Goal: Information Seeking & Learning: Learn about a topic

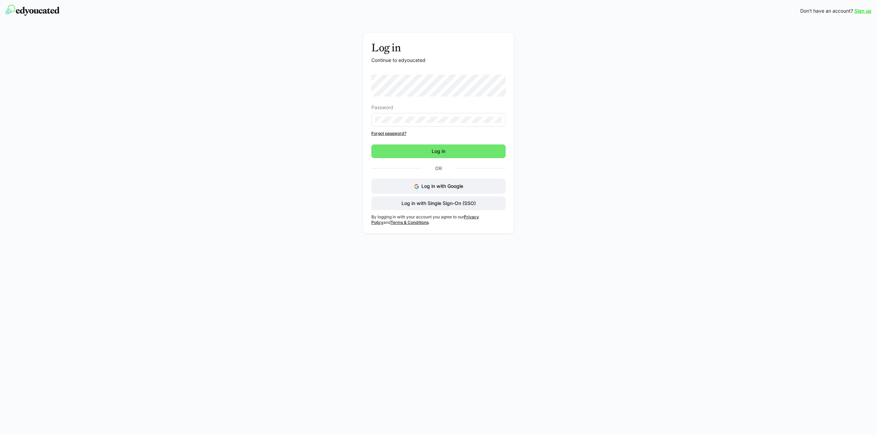
click at [445, 189] on button "Log in with Google" at bounding box center [438, 186] width 135 height 15
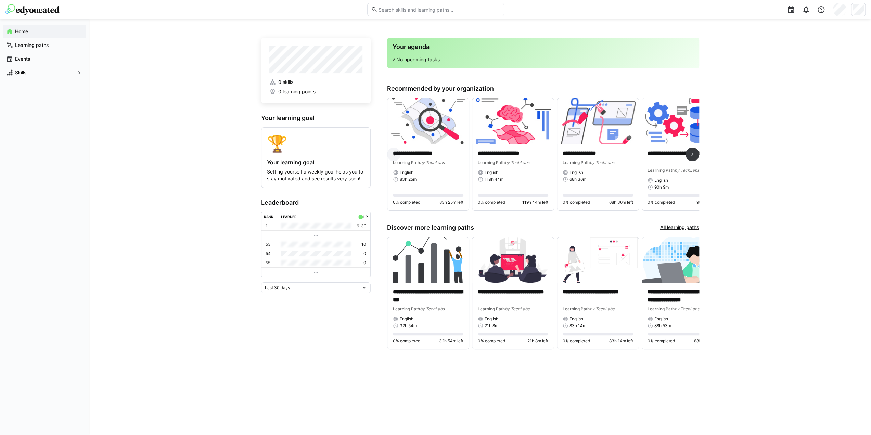
click at [693, 153] on eds-icon at bounding box center [692, 154] width 7 height 7
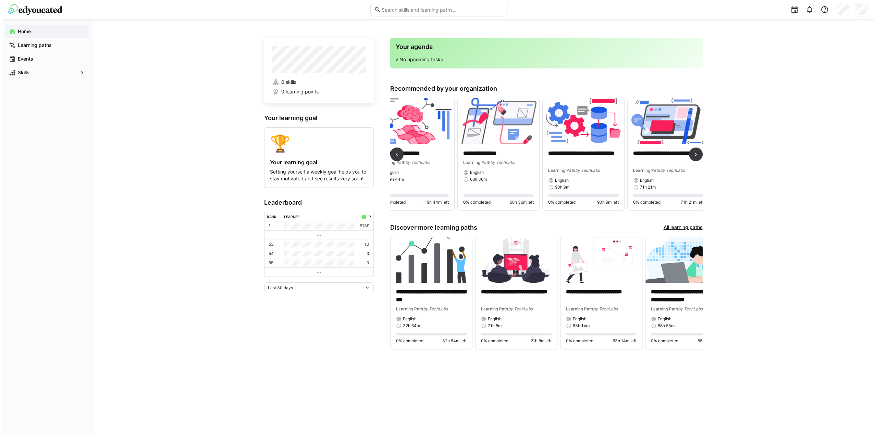
scroll to position [0, 110]
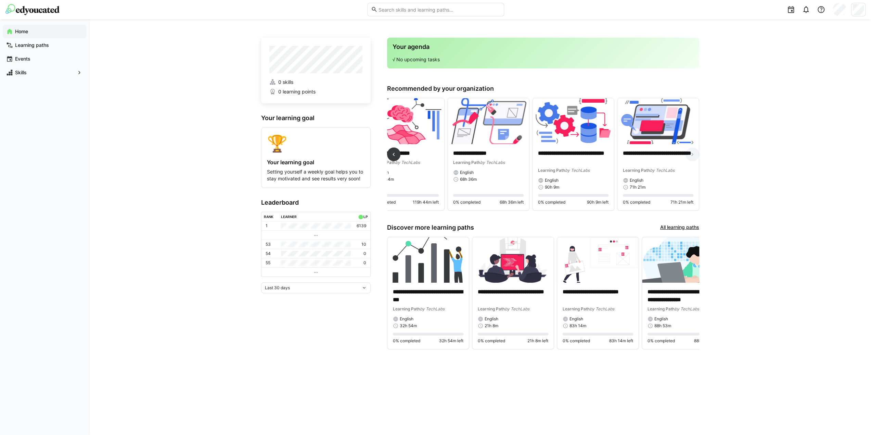
click at [470, 130] on img at bounding box center [488, 121] width 81 height 46
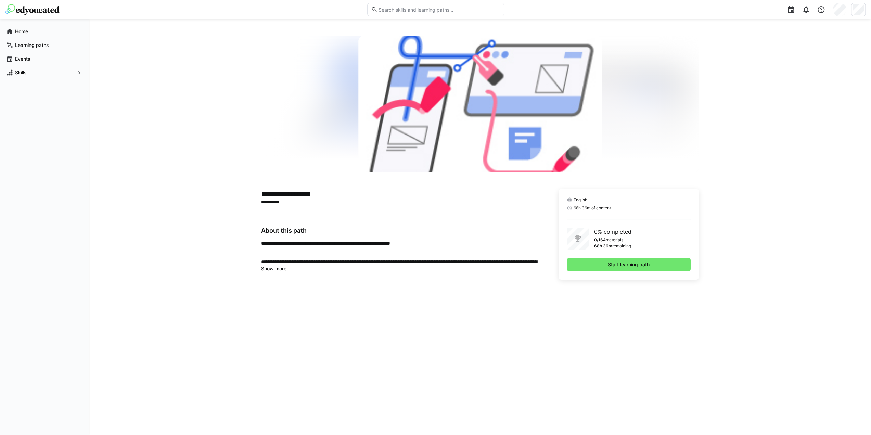
click at [275, 268] on span "Show more" at bounding box center [273, 269] width 25 height 6
click at [621, 267] on span "Start learning path" at bounding box center [629, 264] width 44 height 7
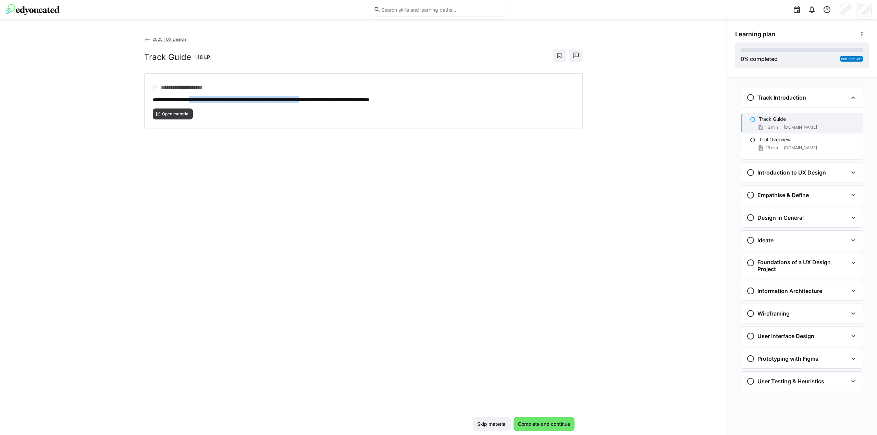
drag, startPoint x: 198, startPoint y: 99, endPoint x: 349, endPoint y: 100, distance: 150.3
click at [349, 100] on span "**********" at bounding box center [261, 99] width 216 height 5
click at [285, 199] on div "**********" at bounding box center [363, 224] width 726 height 377
click at [540, 426] on span "Complete and continue" at bounding box center [544, 424] width 54 height 7
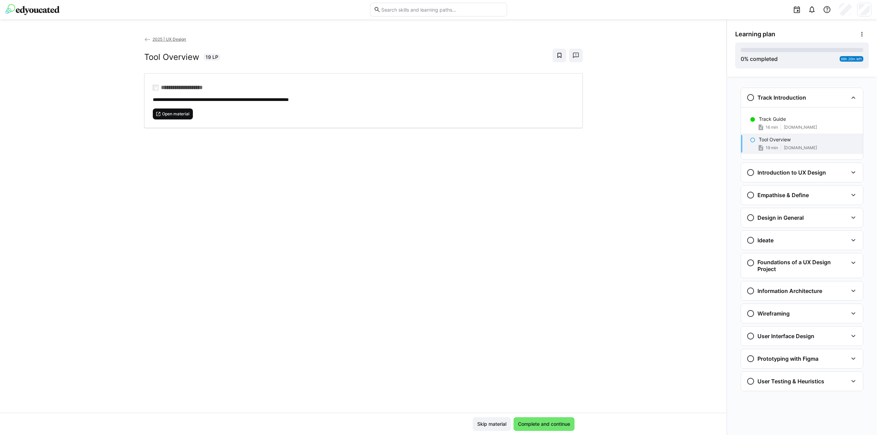
click at [175, 115] on span "Open material" at bounding box center [175, 113] width 29 height 5
click at [542, 428] on span "Complete and continue" at bounding box center [544, 424] width 54 height 7
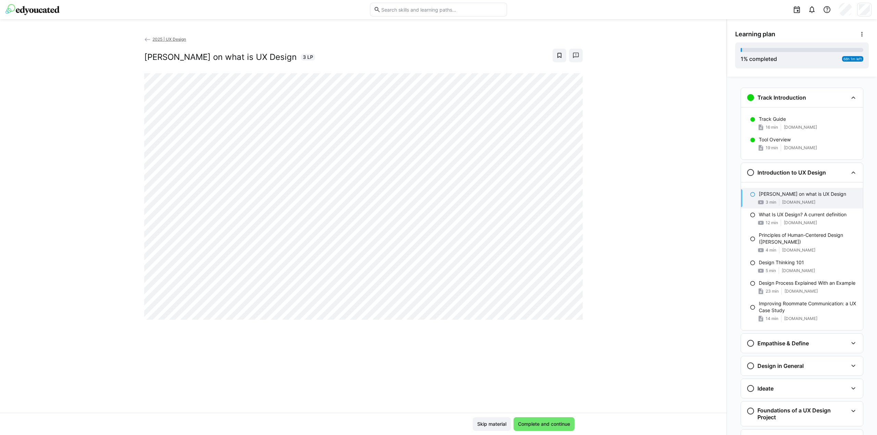
click at [816, 343] on div "Empathise & Define" at bounding box center [796, 343] width 101 height 8
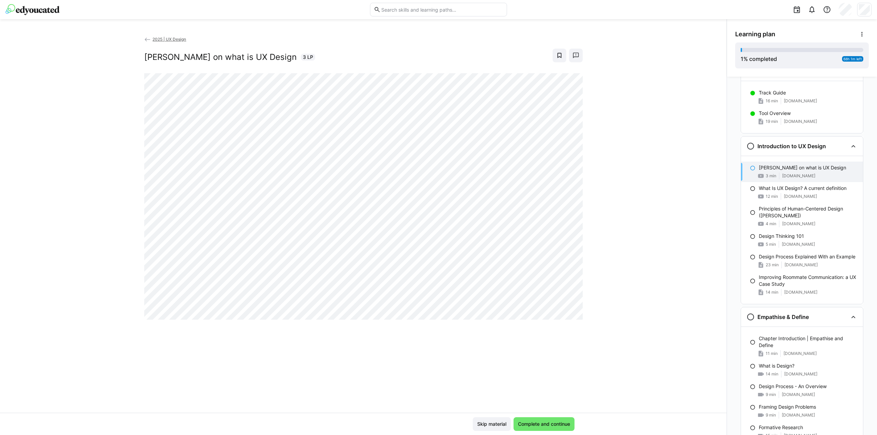
scroll to position [68, 0]
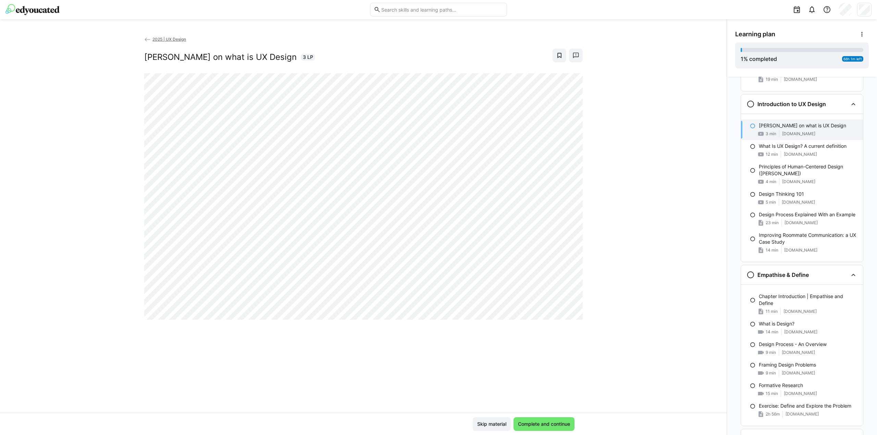
click at [826, 275] on div "Empathise & Define" at bounding box center [796, 275] width 101 height 8
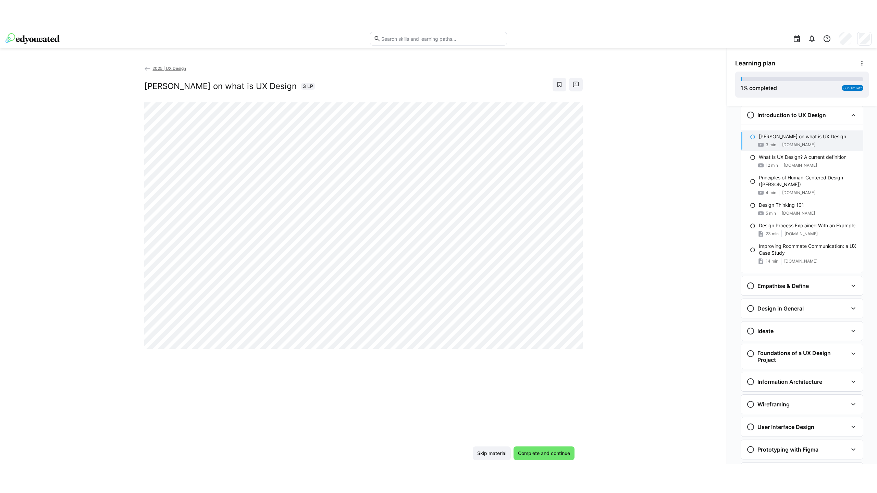
scroll to position [123, 0]
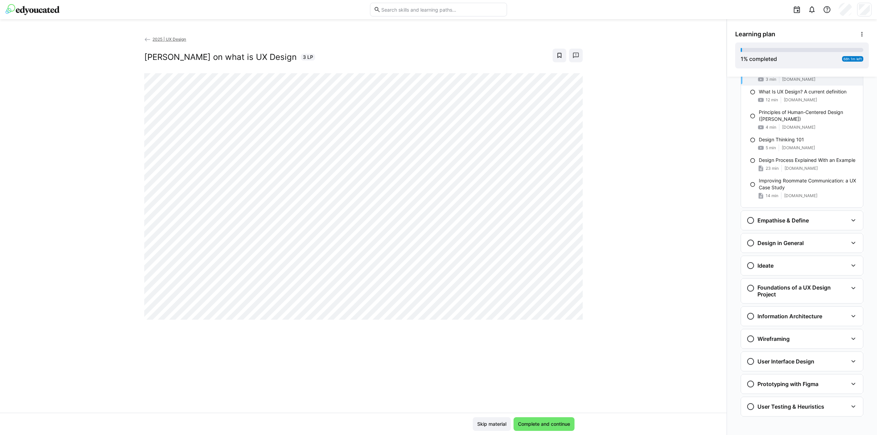
click at [800, 222] on h3 "Empathise & Define" at bounding box center [782, 220] width 51 height 7
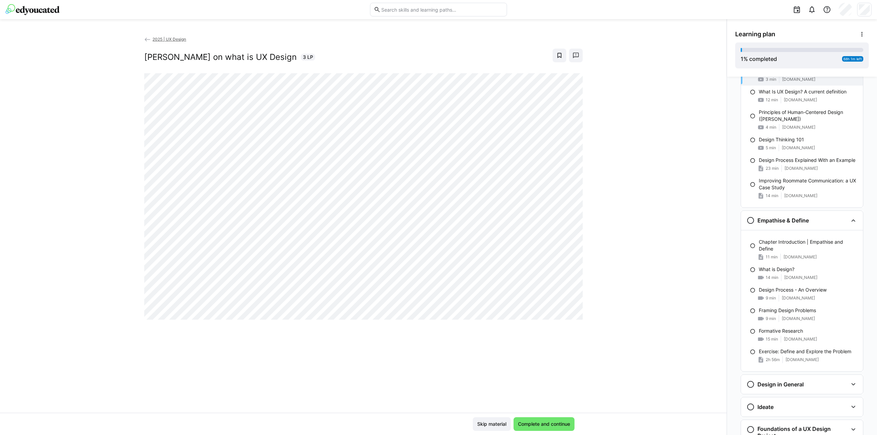
click at [809, 218] on div "Empathise & Define" at bounding box center [796, 220] width 101 height 8
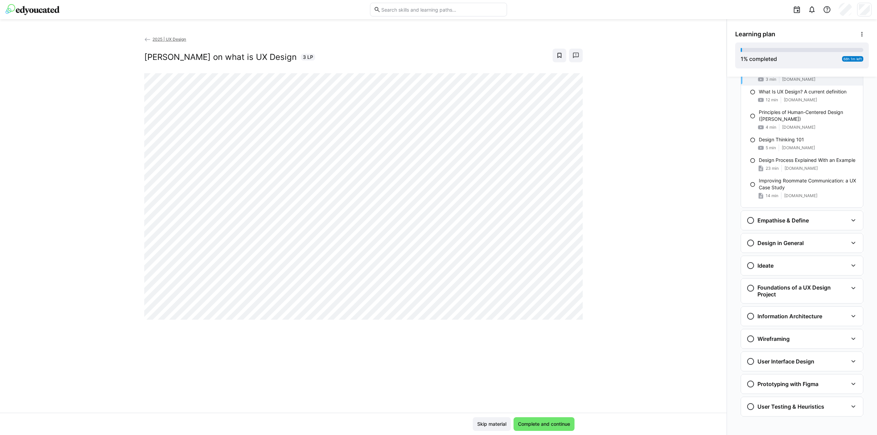
click at [812, 243] on div "Design in General" at bounding box center [796, 243] width 101 height 8
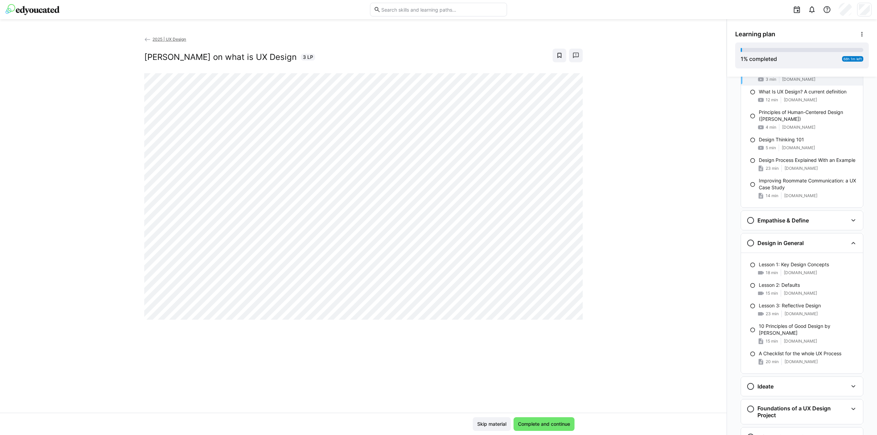
click at [813, 237] on div "Design in General" at bounding box center [802, 243] width 122 height 19
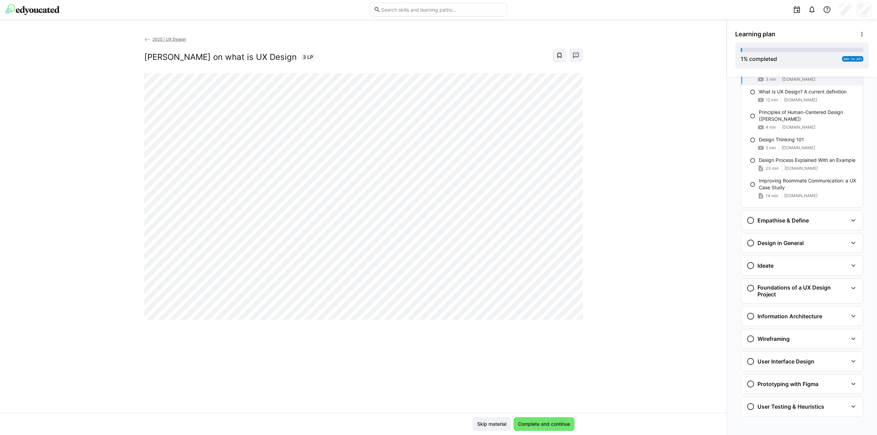
click at [538, 421] on span "Complete and continue" at bounding box center [544, 424] width 54 height 7
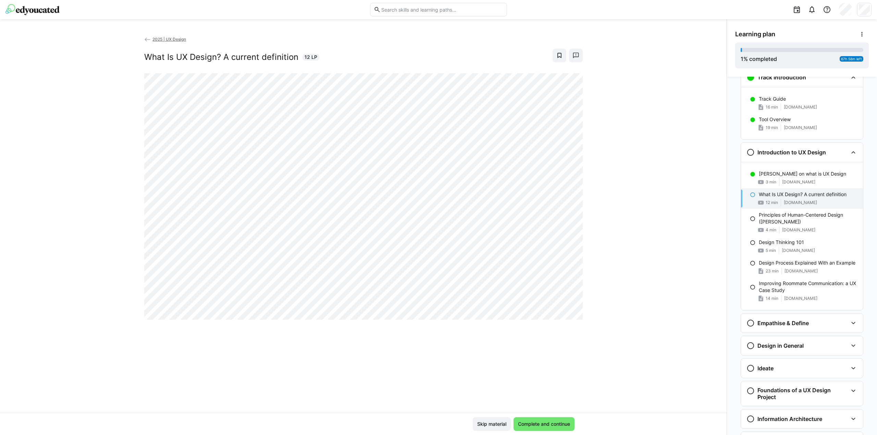
click at [537, 423] on span "Complete and continue" at bounding box center [544, 424] width 54 height 7
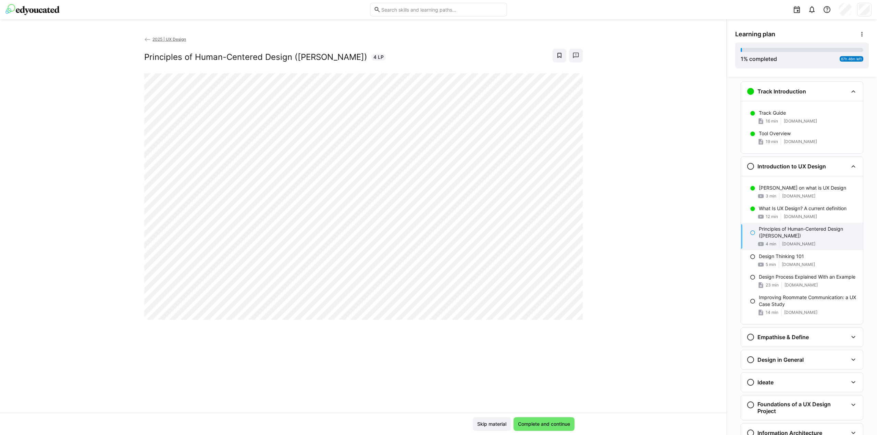
scroll to position [0, 0]
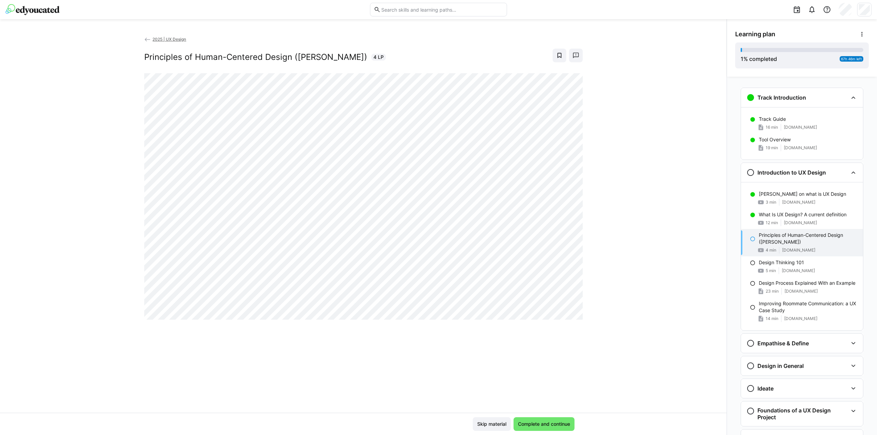
click at [850, 98] on eds-icon at bounding box center [853, 97] width 8 height 8
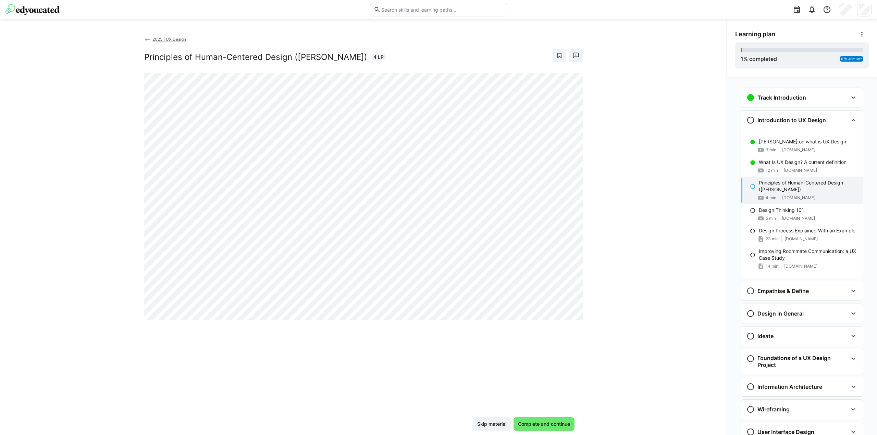
click at [555, 421] on span "Complete and continue" at bounding box center [544, 424] width 54 height 7
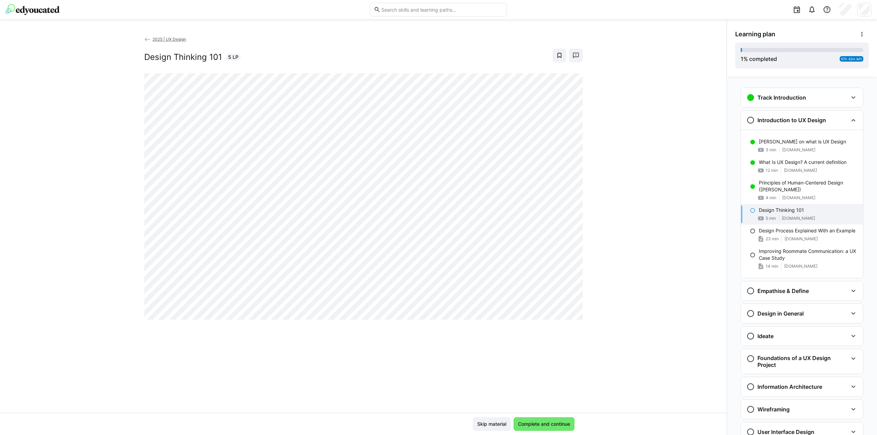
scroll to position [71, 0]
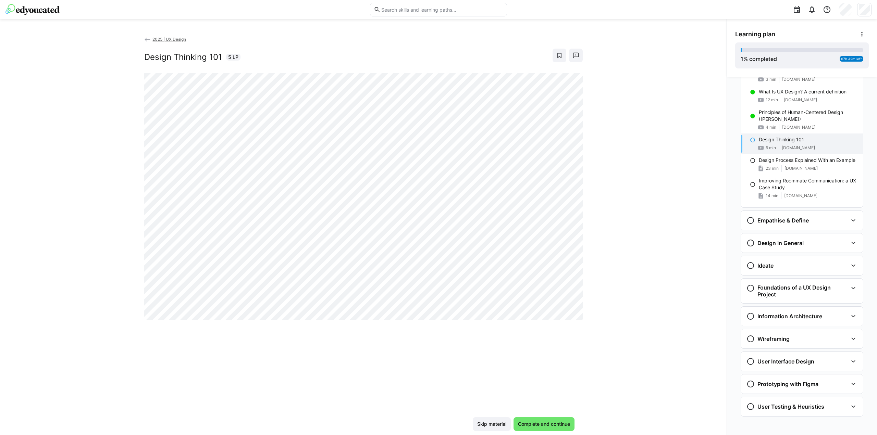
click at [842, 218] on div "Empathise & Define" at bounding box center [796, 220] width 101 height 8
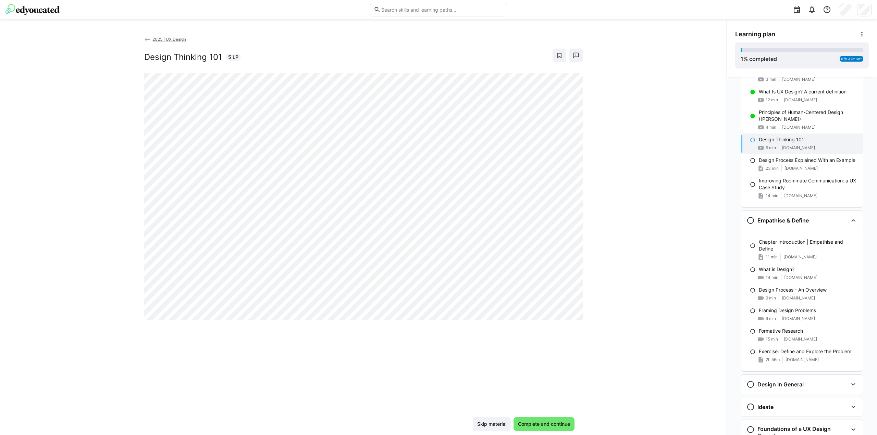
scroll to position [139, 0]
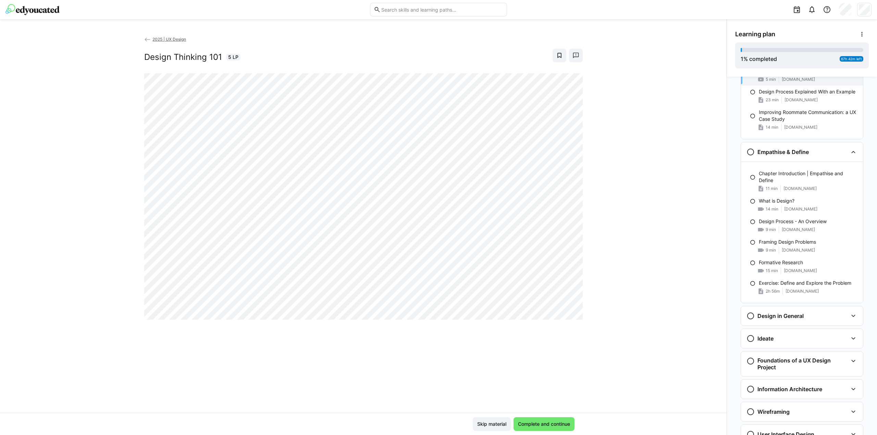
click at [856, 314] on div "Design in General" at bounding box center [802, 315] width 122 height 19
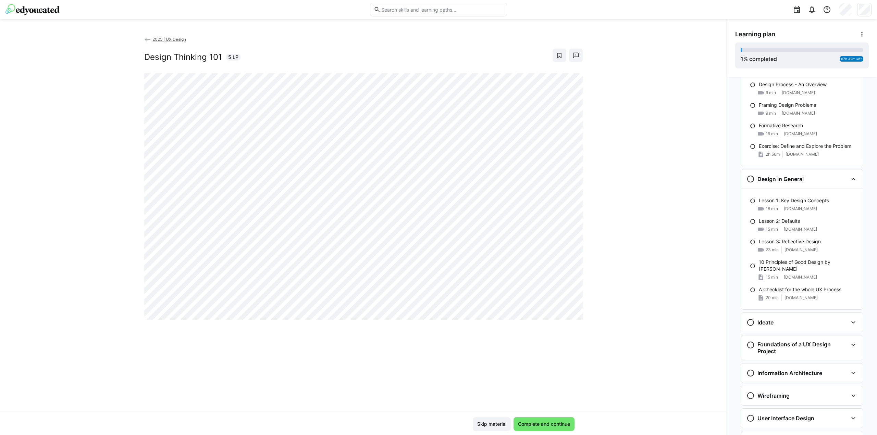
click at [849, 322] on eds-icon at bounding box center [853, 322] width 8 height 8
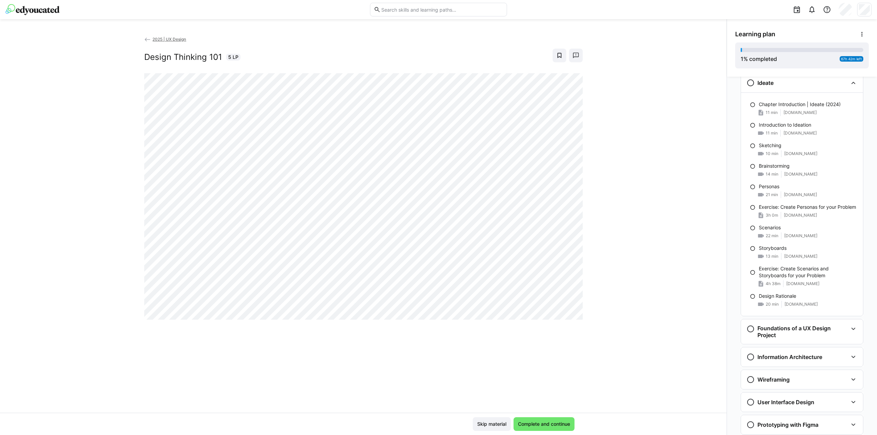
scroll to position [550, 0]
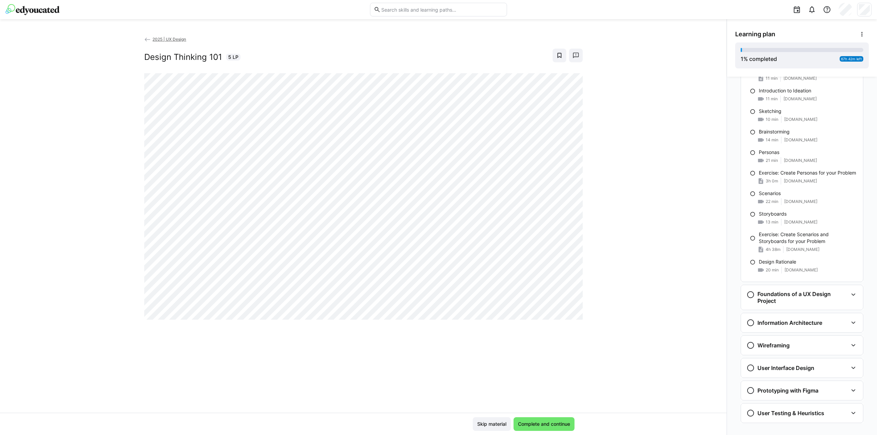
click at [852, 296] on eds-icon at bounding box center [853, 295] width 8 height 8
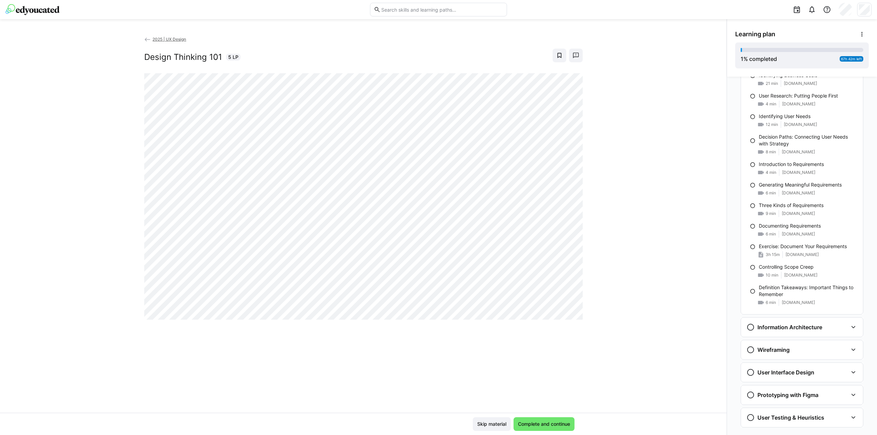
scroll to position [1074, 0]
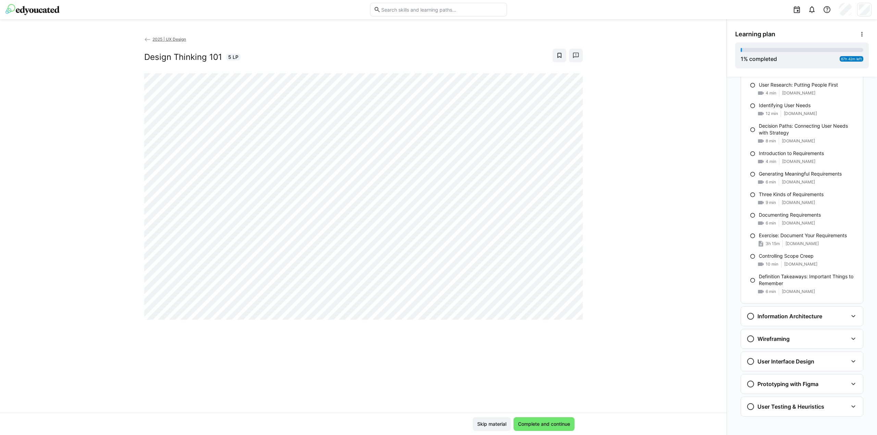
click at [835, 330] on div "Wireframing" at bounding box center [802, 338] width 122 height 19
click at [831, 335] on div "Wireframing" at bounding box center [796, 339] width 101 height 8
